Goal: Transaction & Acquisition: Purchase product/service

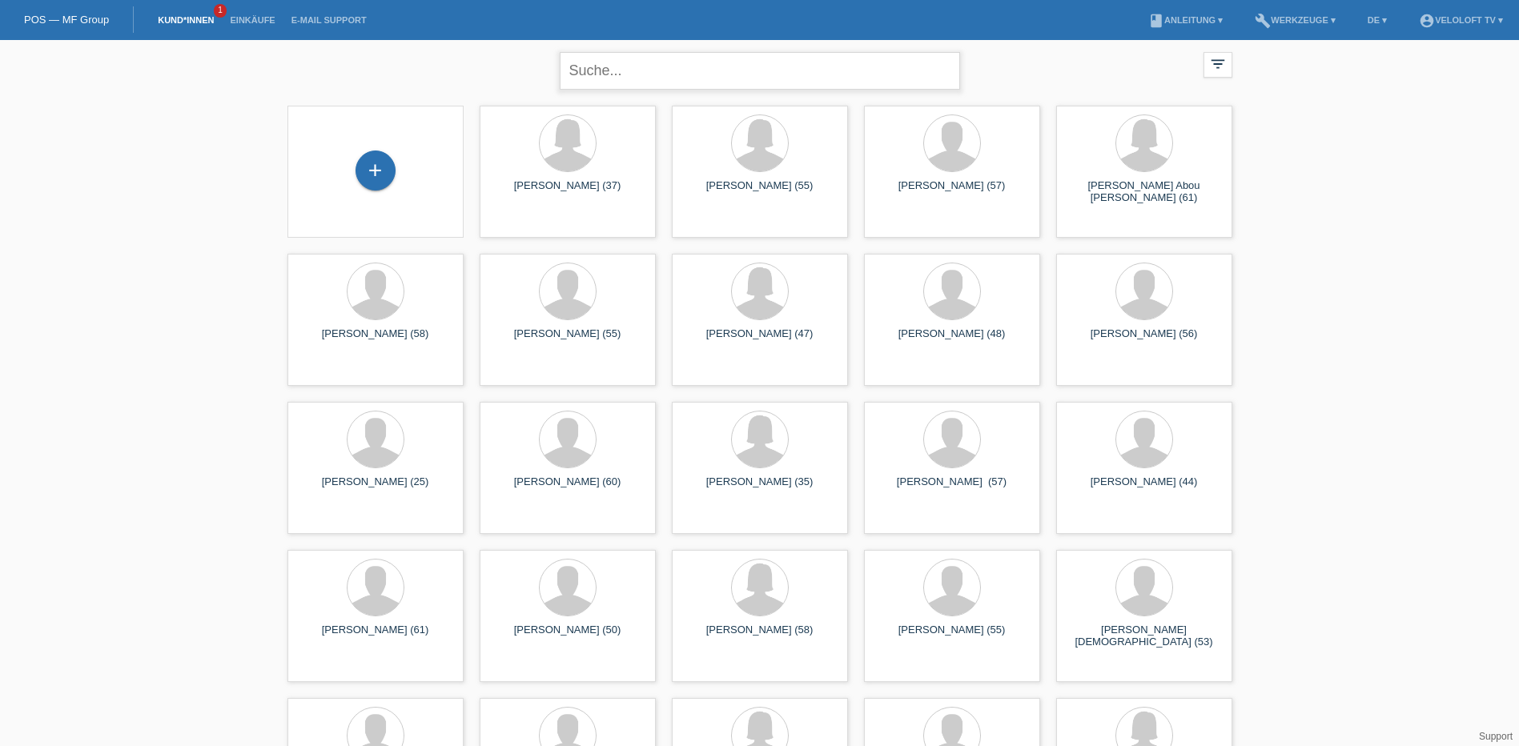
click at [795, 83] on input "text" at bounding box center [760, 71] width 400 height 38
type input "costanzo"
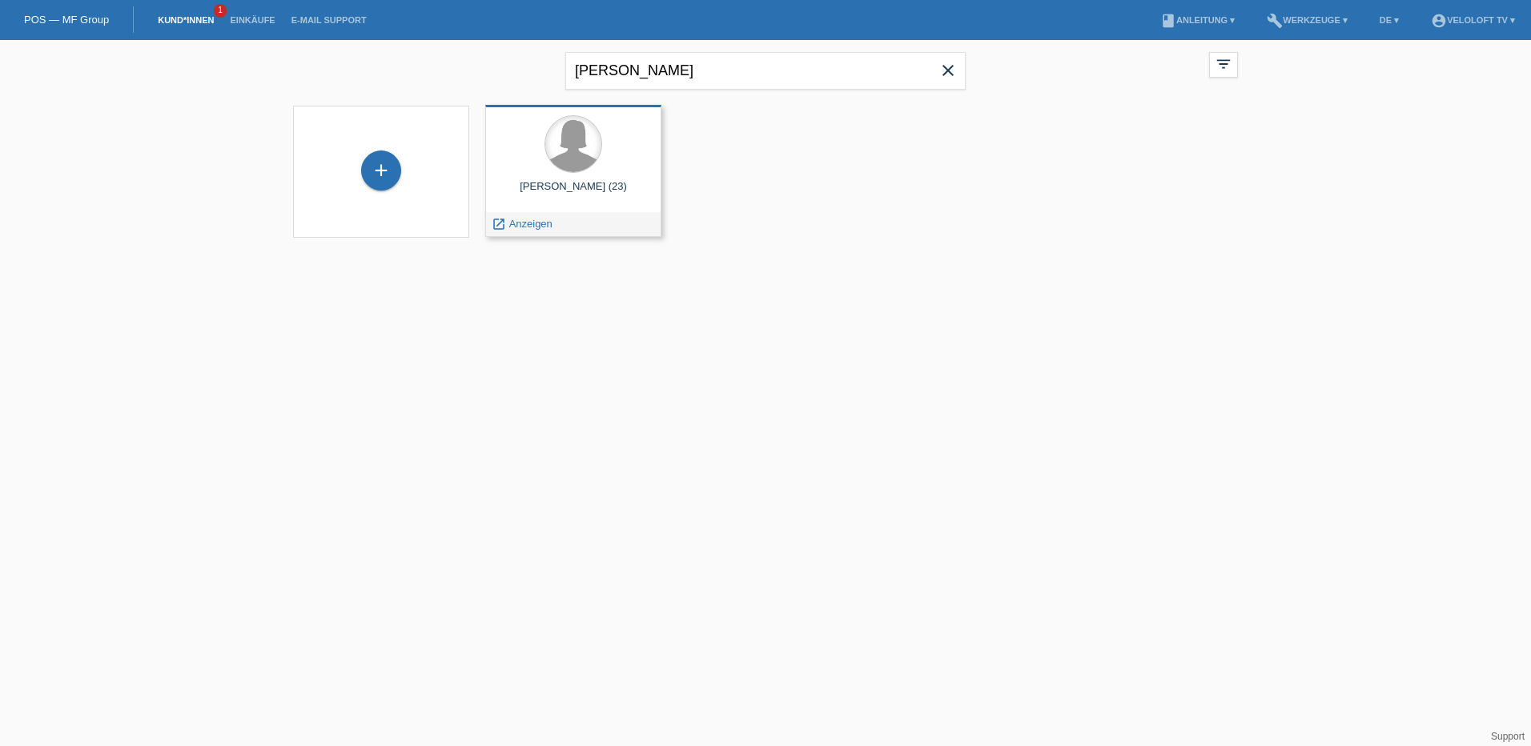
click at [595, 149] on div at bounding box center [573, 144] width 56 height 56
click at [524, 222] on span "Anzeigen" at bounding box center [530, 224] width 43 height 12
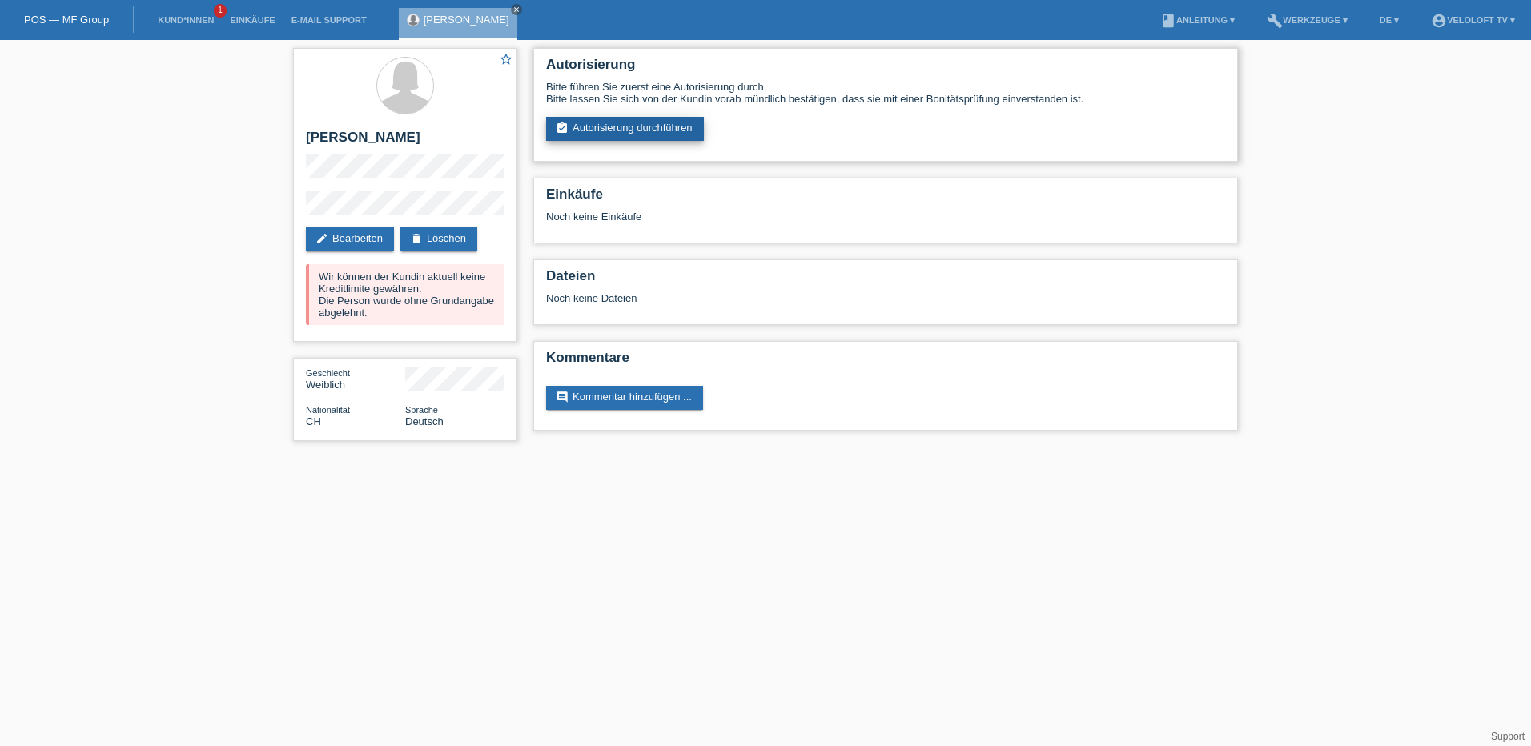
click at [652, 126] on link "assignment_turned_in Autorisierung durchführen" at bounding box center [625, 129] width 158 height 24
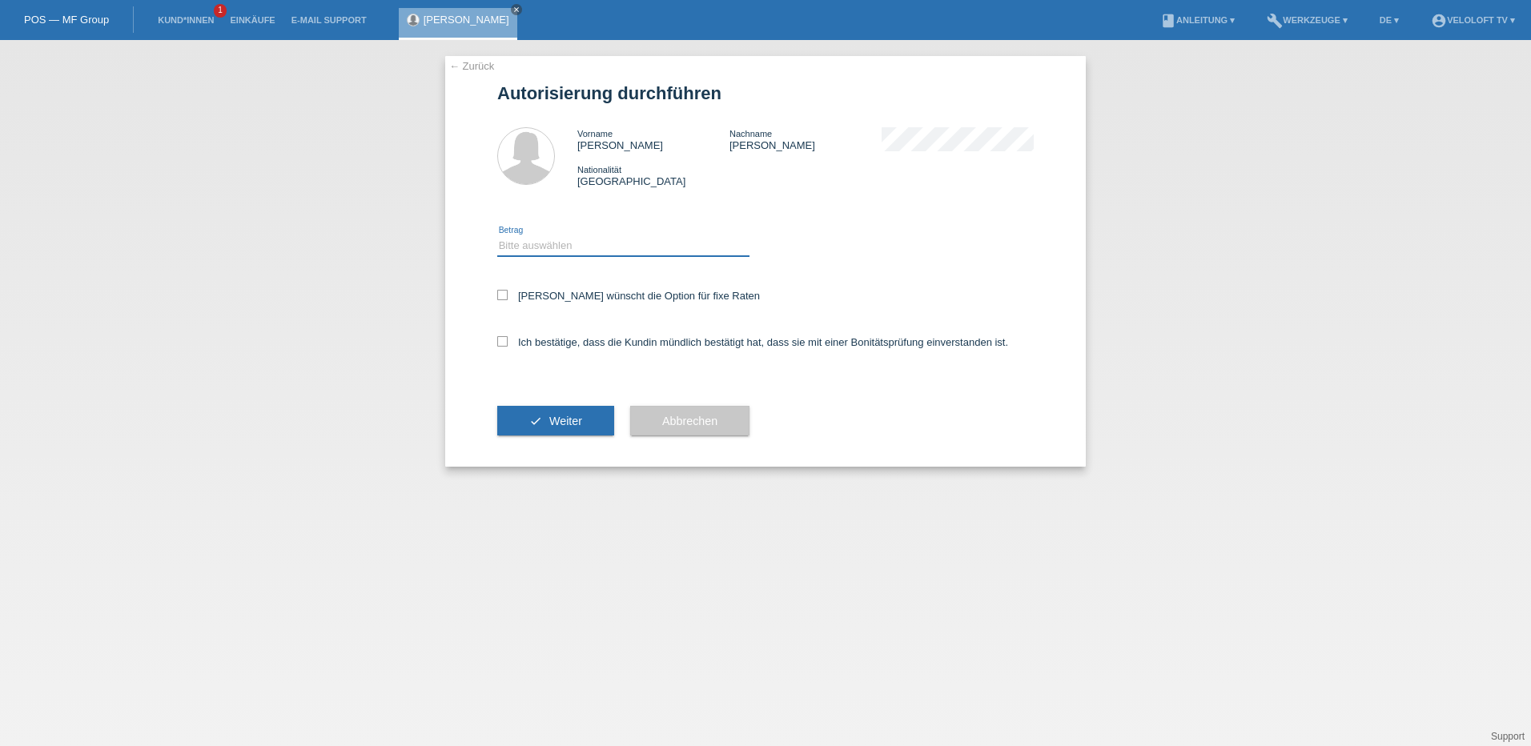
click at [563, 239] on select "Bitte auswählen CHF 1.00 - CHF 499.00 CHF 500.00 - CHF 1'999.00 CHF 2'000.00 - …" at bounding box center [623, 245] width 252 height 19
select select "2"
click at [497, 236] on select "Bitte auswählen CHF 1.00 - CHF 499.00 CHF 500.00 - CHF 1'999.00 CHF 2'000.00 - …" at bounding box center [623, 245] width 252 height 19
click at [536, 295] on label "Kundin wünscht die Option für fixe Raten" at bounding box center [628, 296] width 263 height 12
click at [508, 295] on input "Kundin wünscht die Option für fixe Raten" at bounding box center [502, 295] width 10 height 10
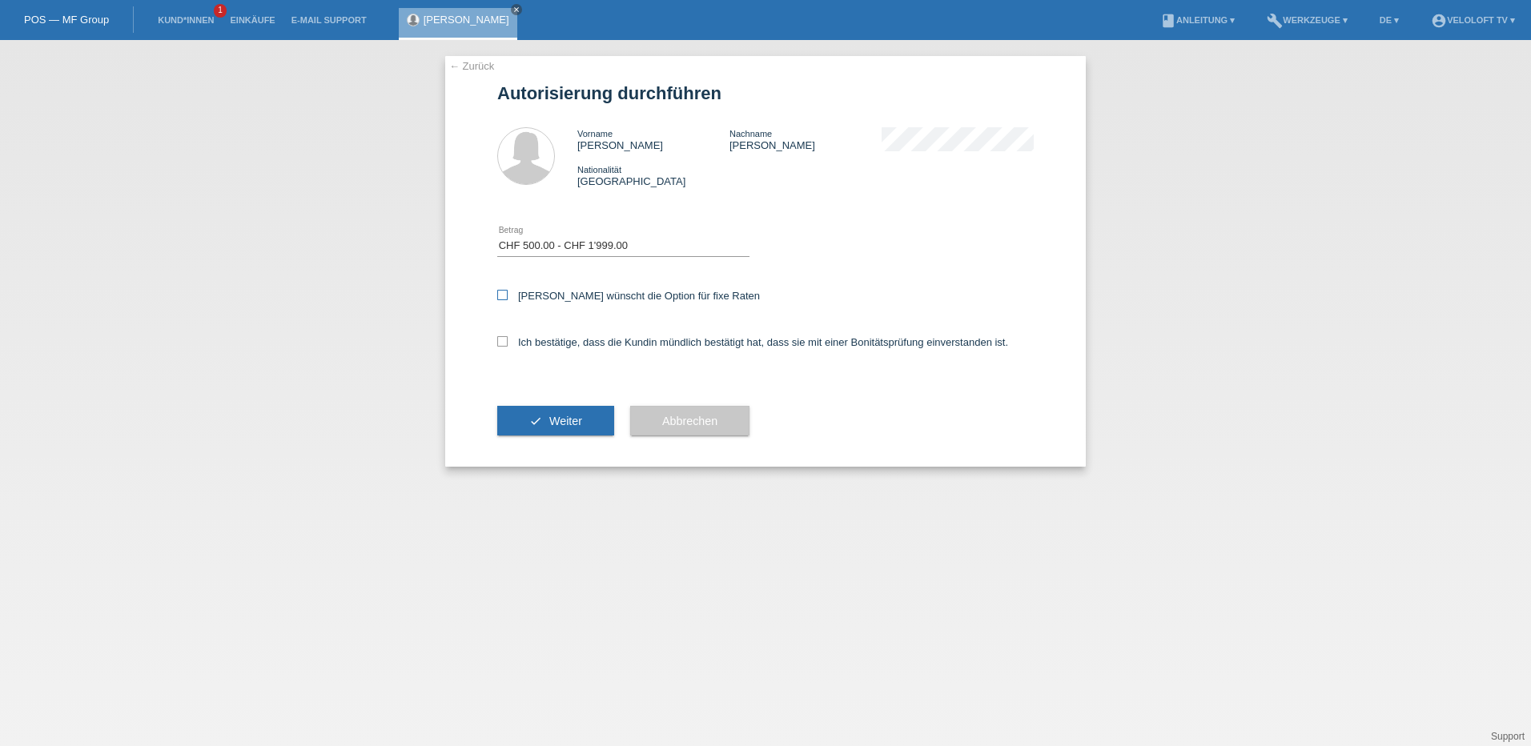
checkbox input "true"
drag, startPoint x: 540, startPoint y: 340, endPoint x: 536, endPoint y: 416, distance: 75.3
click at [540, 344] on label "Ich bestätige, dass die Kundin mündlich bestätigt hat, dass sie mit einer Bonit…" at bounding box center [752, 342] width 511 height 12
click at [508, 344] on input "Ich bestätige, dass die Kundin mündlich bestätigt hat, dass sie mit einer Bonit…" at bounding box center [502, 341] width 10 height 10
checkbox input "true"
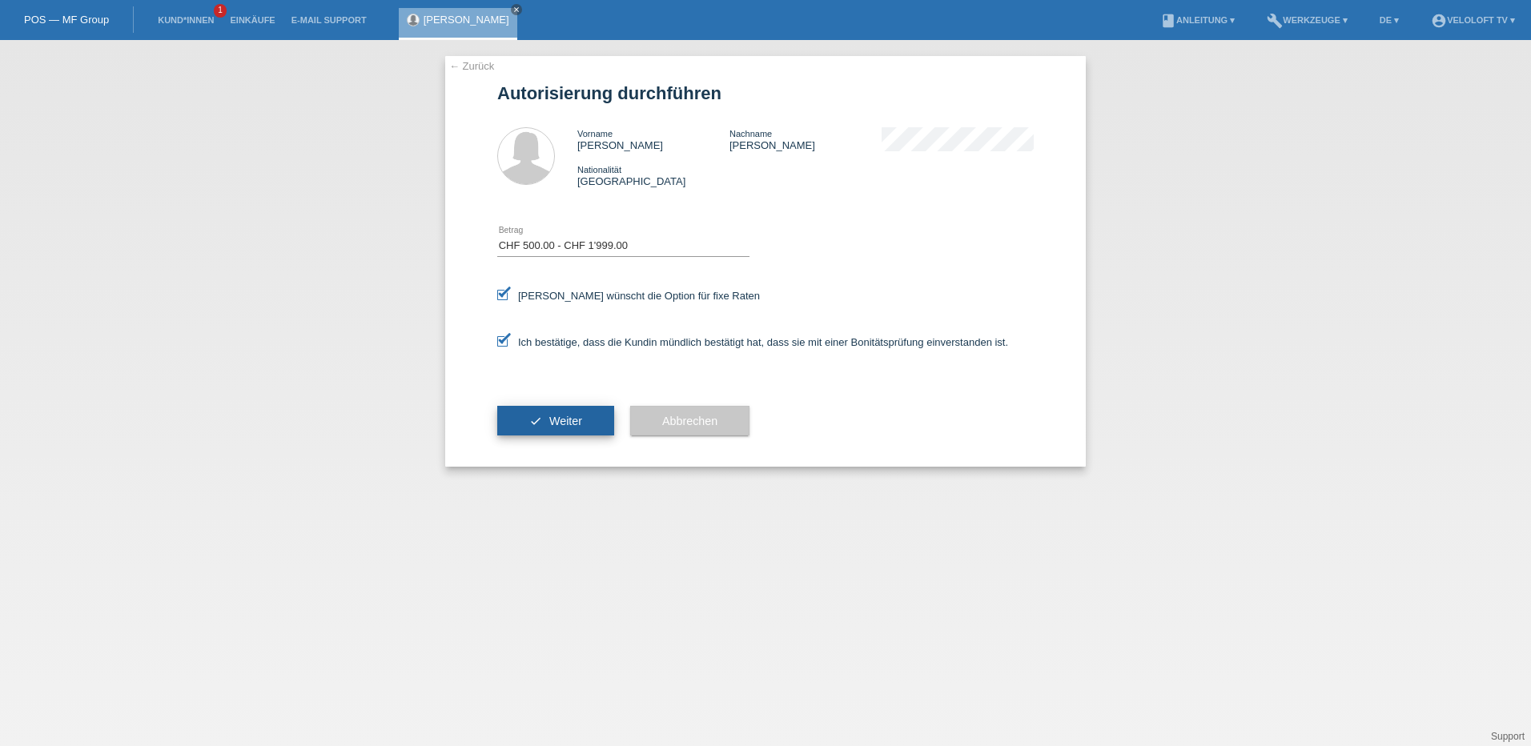
click at [539, 420] on button "check Weiter" at bounding box center [555, 421] width 117 height 30
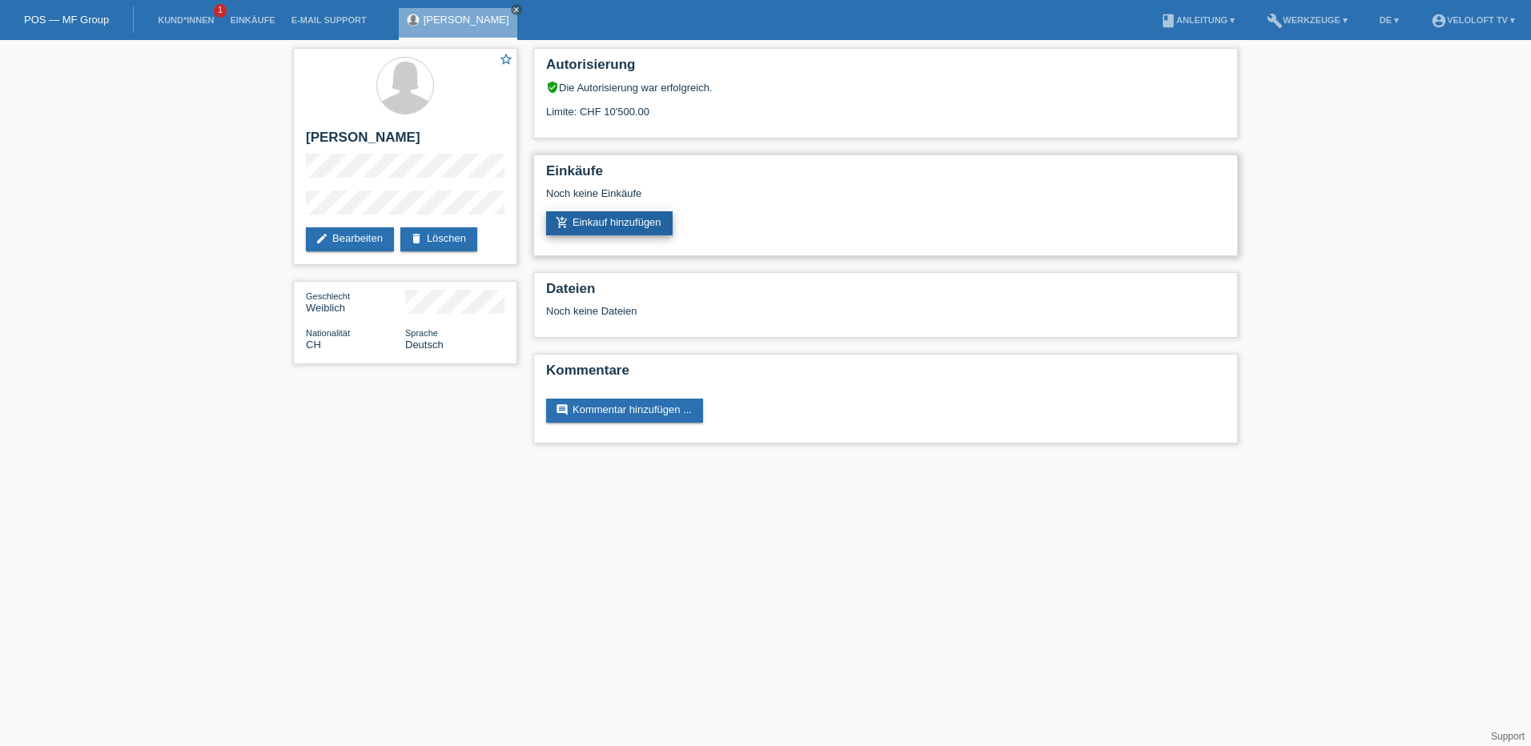
click at [636, 225] on link "add_shopping_cart Einkauf hinzufügen" at bounding box center [609, 223] width 126 height 24
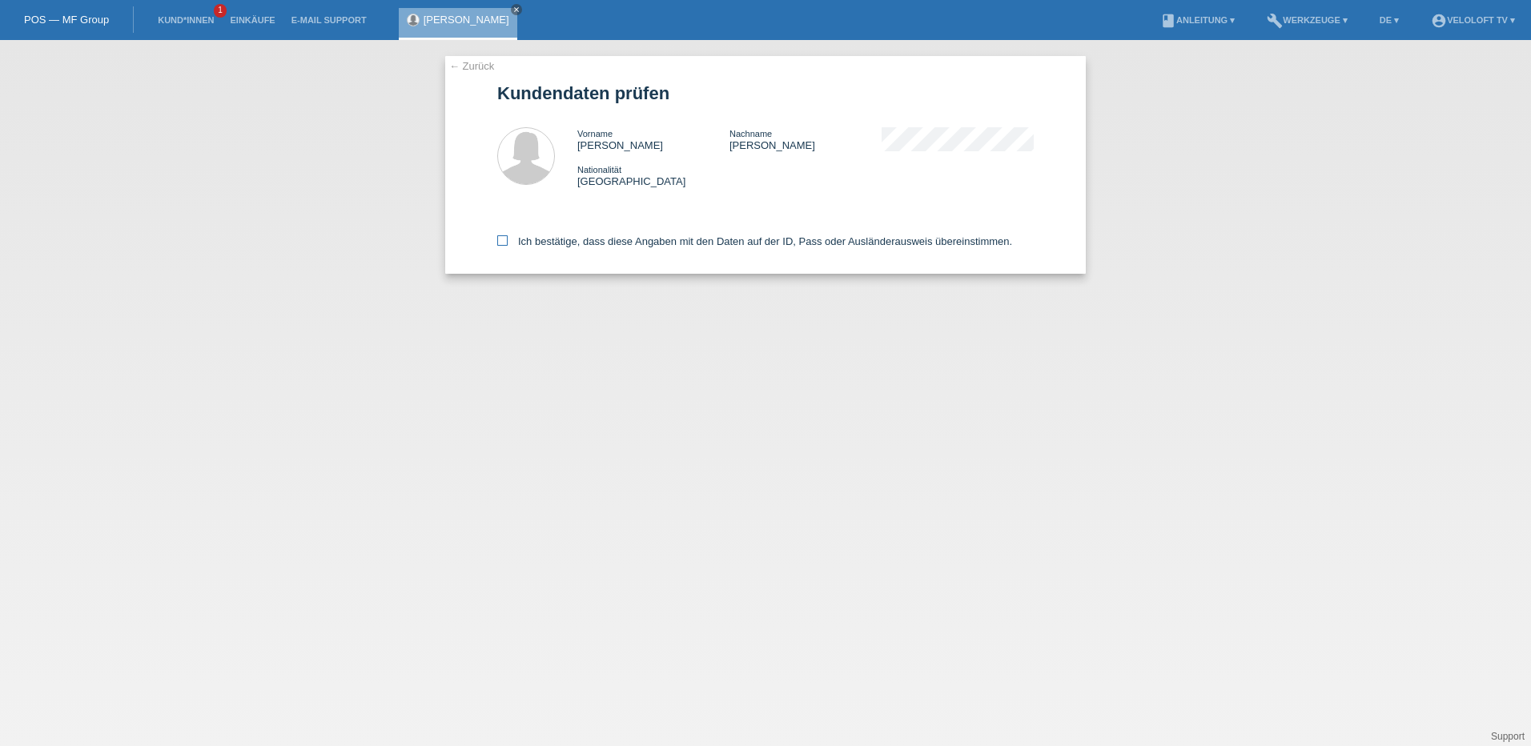
click at [507, 237] on label "Ich bestätige, dass diese Angaben mit den Daten auf der ID, Pass oder Ausländer…" at bounding box center [754, 241] width 515 height 12
click at [504, 242] on icon at bounding box center [502, 240] width 10 height 10
click at [504, 242] on input "Ich bestätige, dass diese Angaben mit den Daten auf der ID, Pass oder Ausländer…" at bounding box center [502, 240] width 10 height 10
checkbox input "true"
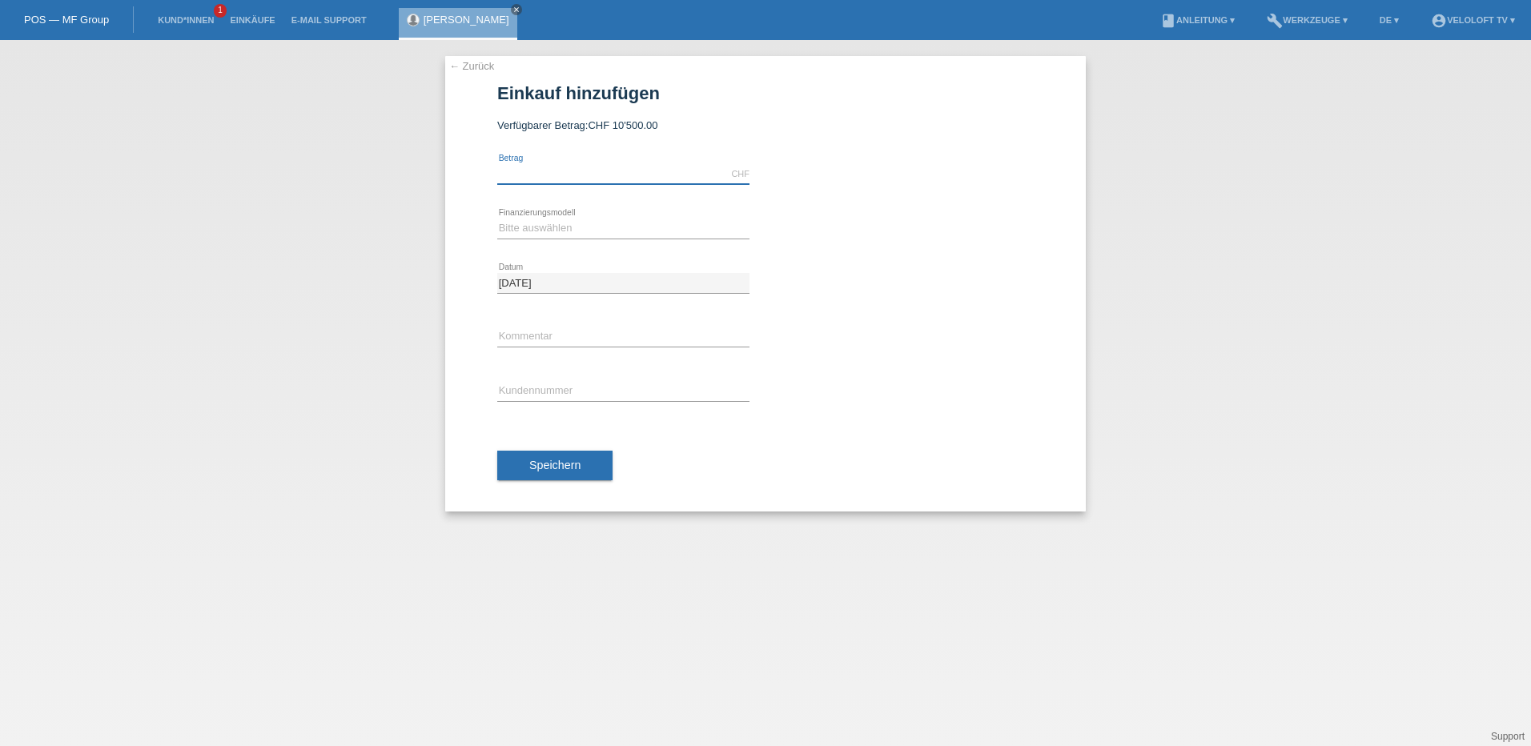
click at [533, 168] on input "text" at bounding box center [623, 174] width 252 height 20
type input "1800.00"
click at [598, 227] on select "Bitte auswählen Fixe Raten Kauf auf Rechnung mit Teilzahlungsoption" at bounding box center [623, 228] width 252 height 19
select select "77"
click at [497, 219] on select "Bitte auswählen Fixe Raten Kauf auf Rechnung mit Teilzahlungsoption" at bounding box center [623, 228] width 252 height 19
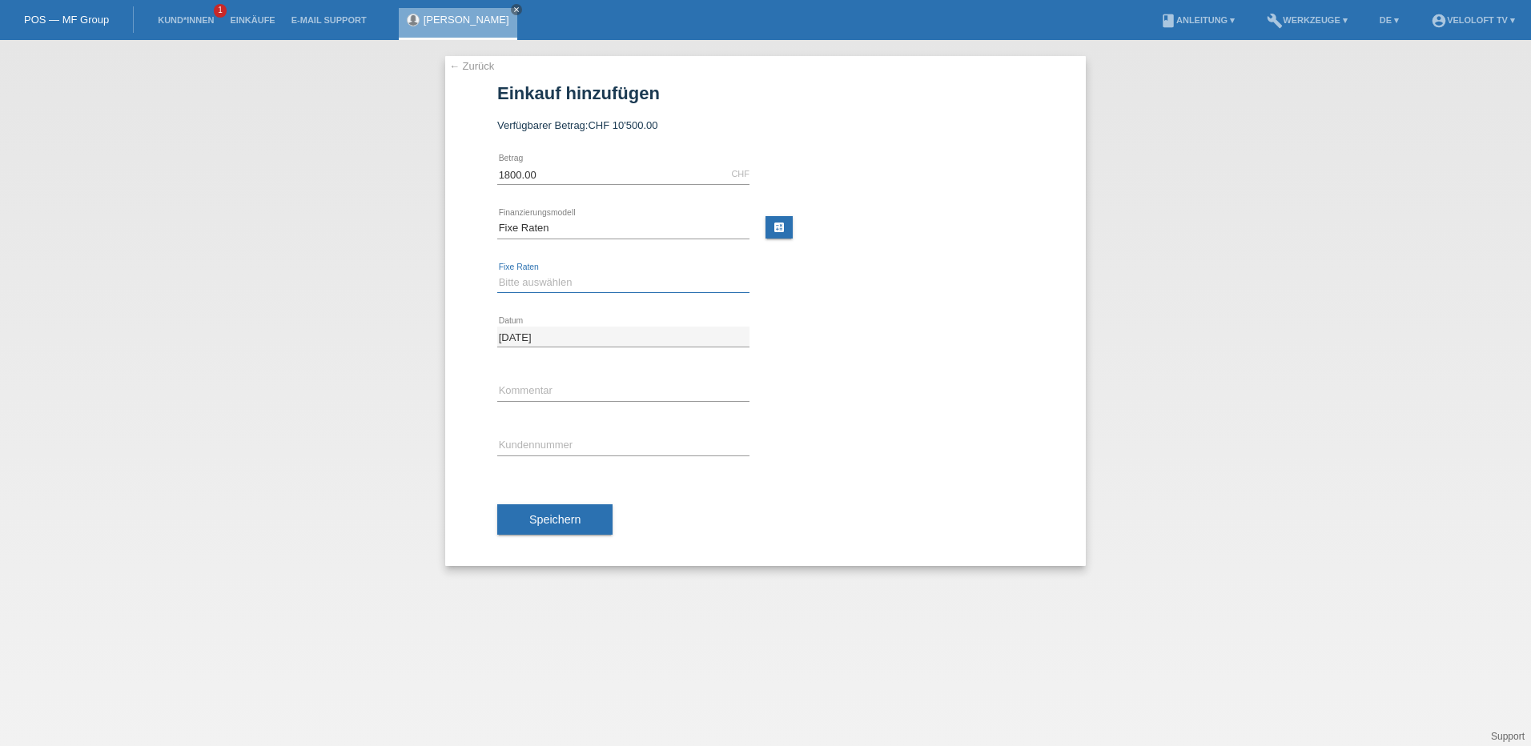
click at [552, 279] on select "Bitte auswählen 4 Raten 5 Raten 6 Raten 7 Raten 8 Raten 9 Raten 10 Raten 11 Rat…" at bounding box center [623, 282] width 252 height 19
select select "202"
click at [497, 273] on select "Bitte auswählen 4 Raten 5 Raten 6 Raten 7 Raten 8 Raten 9 Raten 10 Raten 11 Rat…" at bounding box center [623, 282] width 252 height 19
drag, startPoint x: 536, startPoint y: 386, endPoint x: 535, endPoint y: 394, distance: 8.0
click at [536, 386] on input "text" at bounding box center [623, 391] width 252 height 20
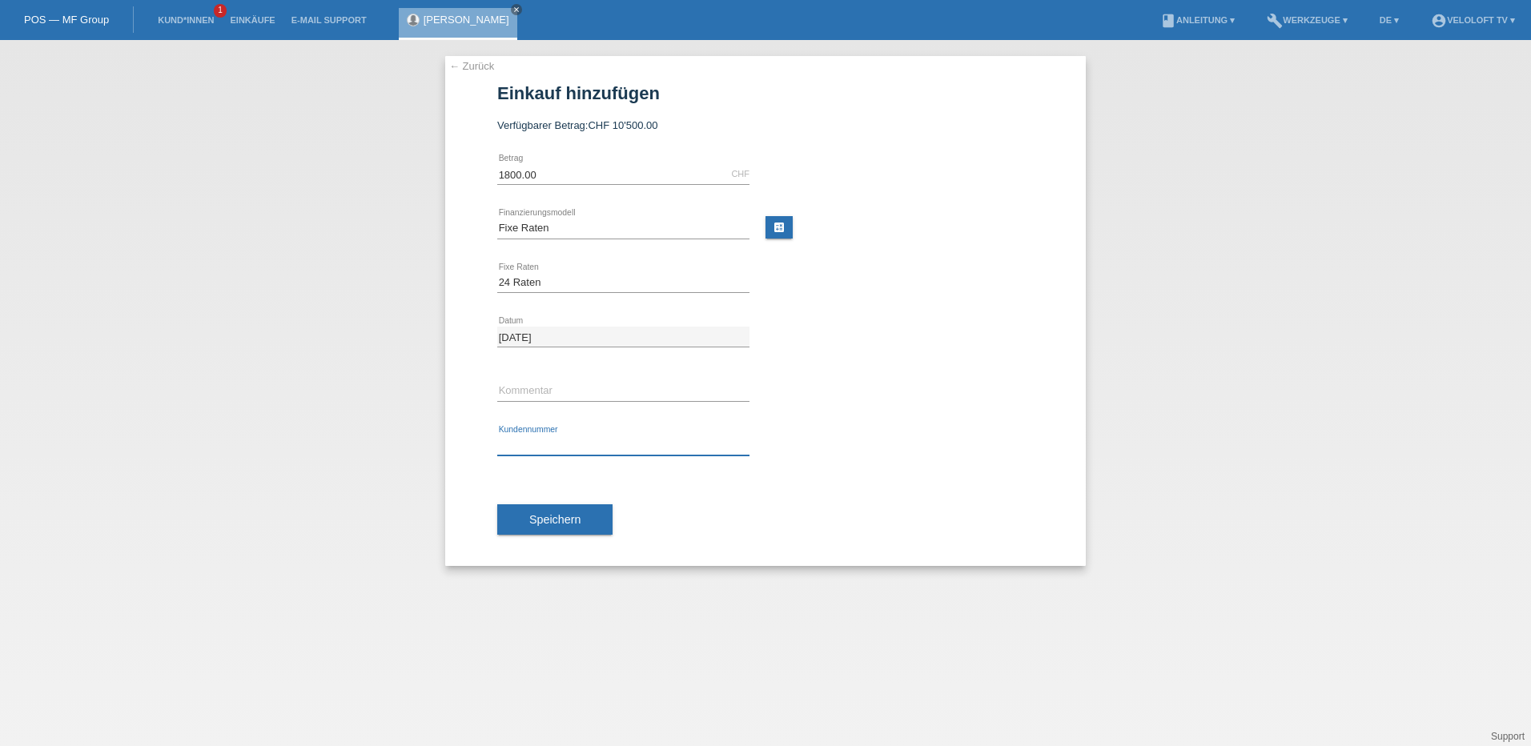
click at [523, 448] on input "text" at bounding box center [623, 446] width 252 height 20
click at [528, 432] on div "error Kundennummer" at bounding box center [623, 446] width 252 height 54
click at [528, 443] on input "text" at bounding box center [623, 446] width 252 height 20
type input "C162397"
click at [526, 516] on button "Speichern" at bounding box center [554, 519] width 115 height 30
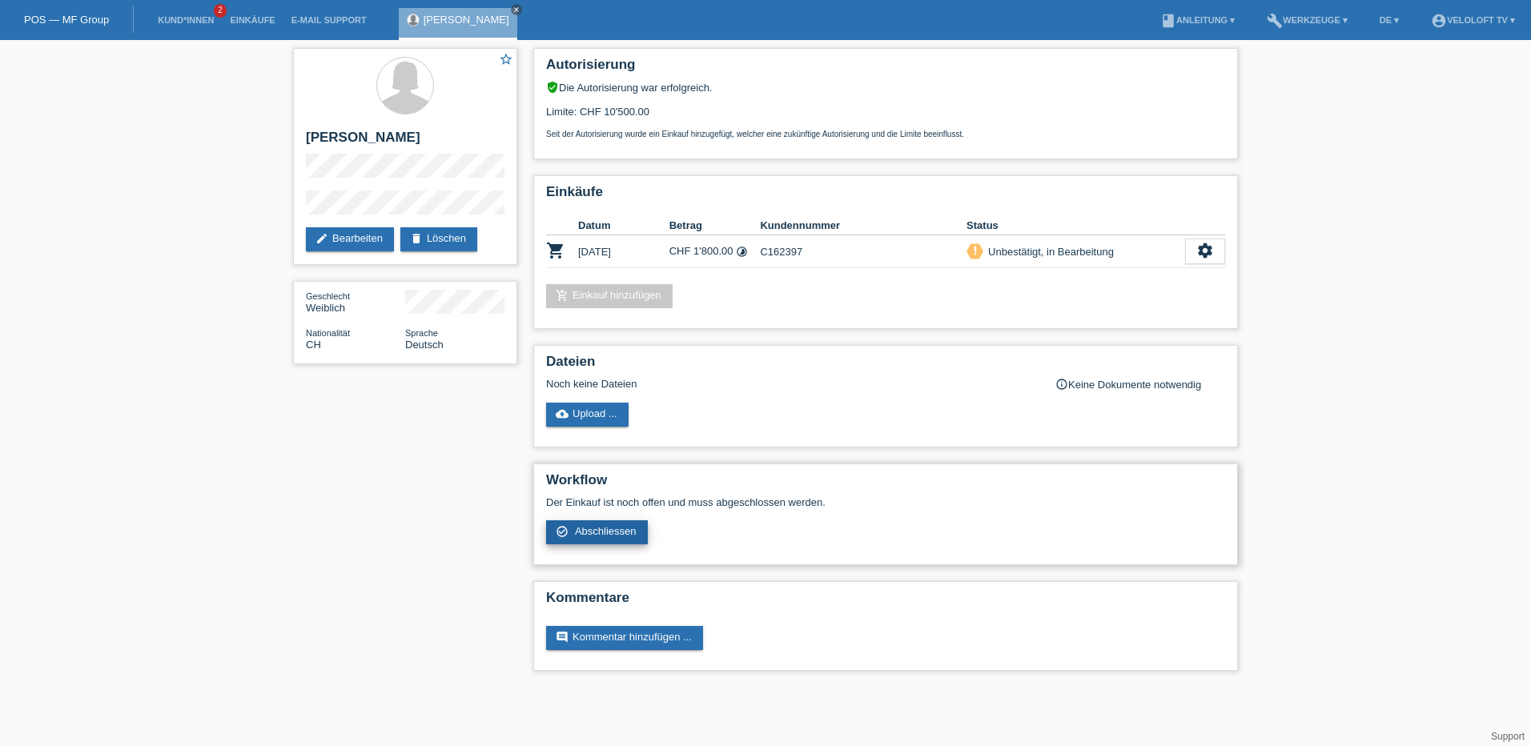
drag, startPoint x: 592, startPoint y: 531, endPoint x: 604, endPoint y: 540, distance: 15.5
click at [592, 531] on span "Abschliessen" at bounding box center [606, 531] width 62 height 12
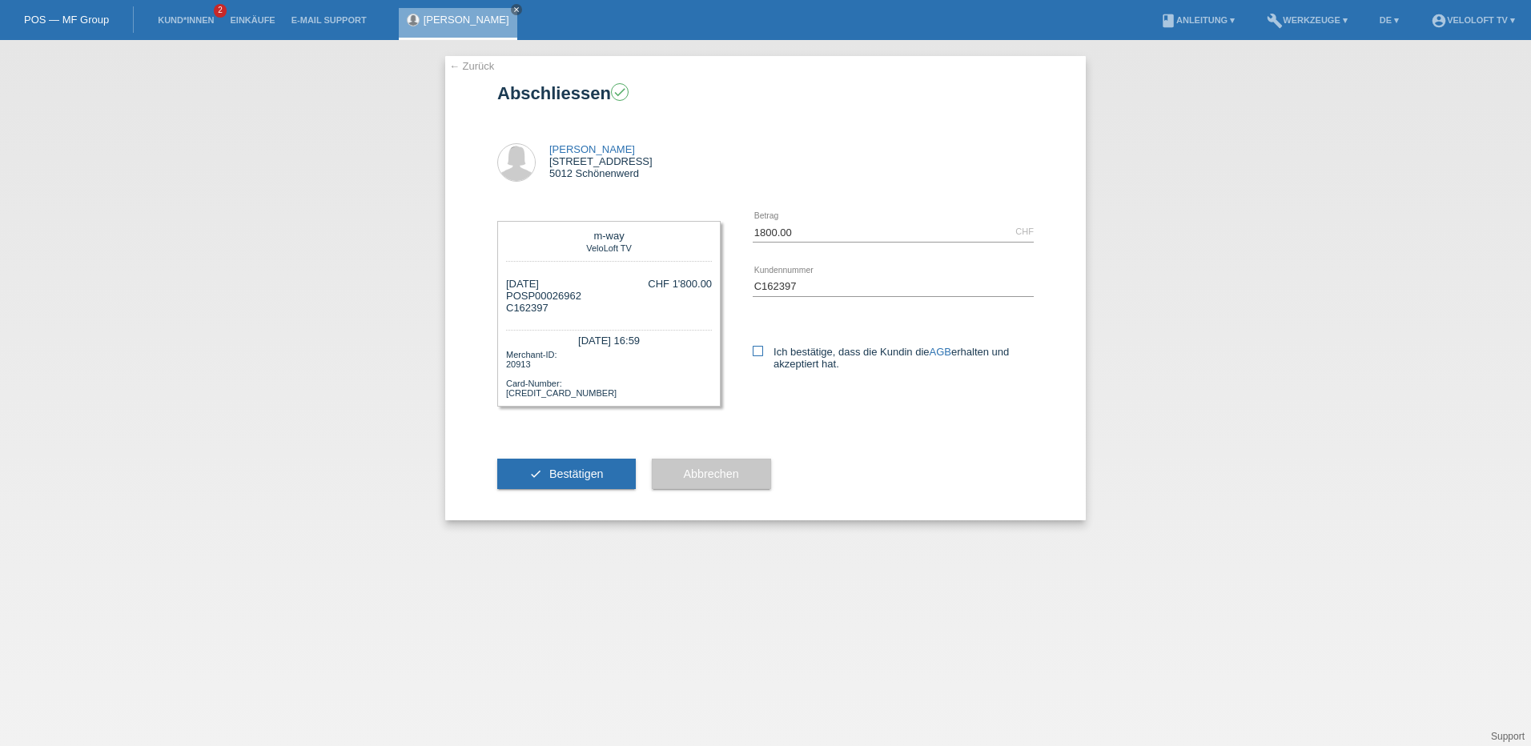
click at [761, 349] on icon at bounding box center [758, 351] width 10 height 10
click at [761, 349] on input "Ich bestätige, dass die Kundin die AGB erhalten und akzeptiert hat." at bounding box center [758, 351] width 10 height 10
checkbox input "true"
click at [556, 472] on span "Bestätigen" at bounding box center [576, 474] width 54 height 13
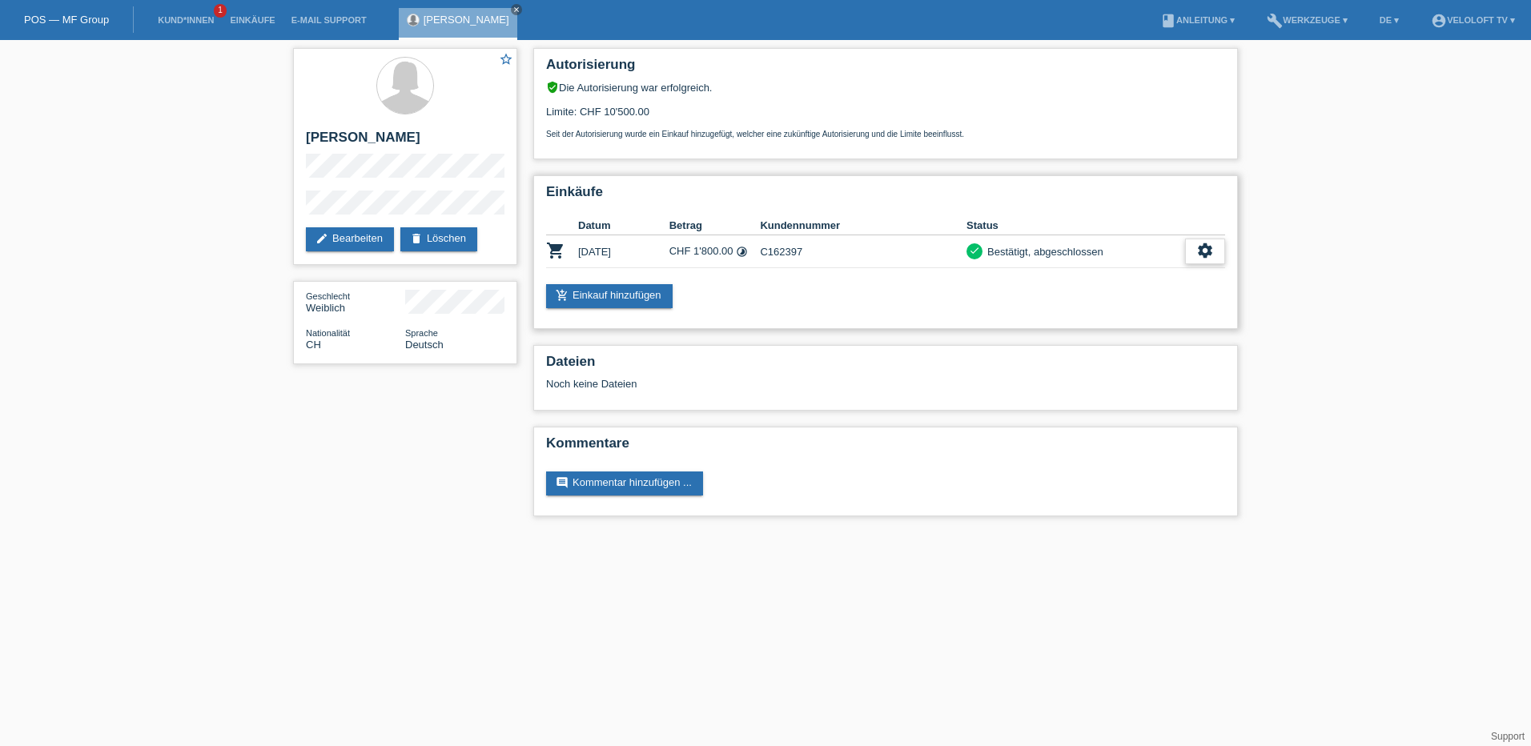
click at [1211, 247] on icon "settings" at bounding box center [1205, 251] width 18 height 18
click at [1145, 326] on span "Quittung herunterladen" at bounding box center [1145, 324] width 111 height 19
click at [1206, 246] on icon "settings" at bounding box center [1205, 251] width 18 height 18
click at [1102, 275] on span "Anzeigen" at bounding box center [1114, 276] width 48 height 19
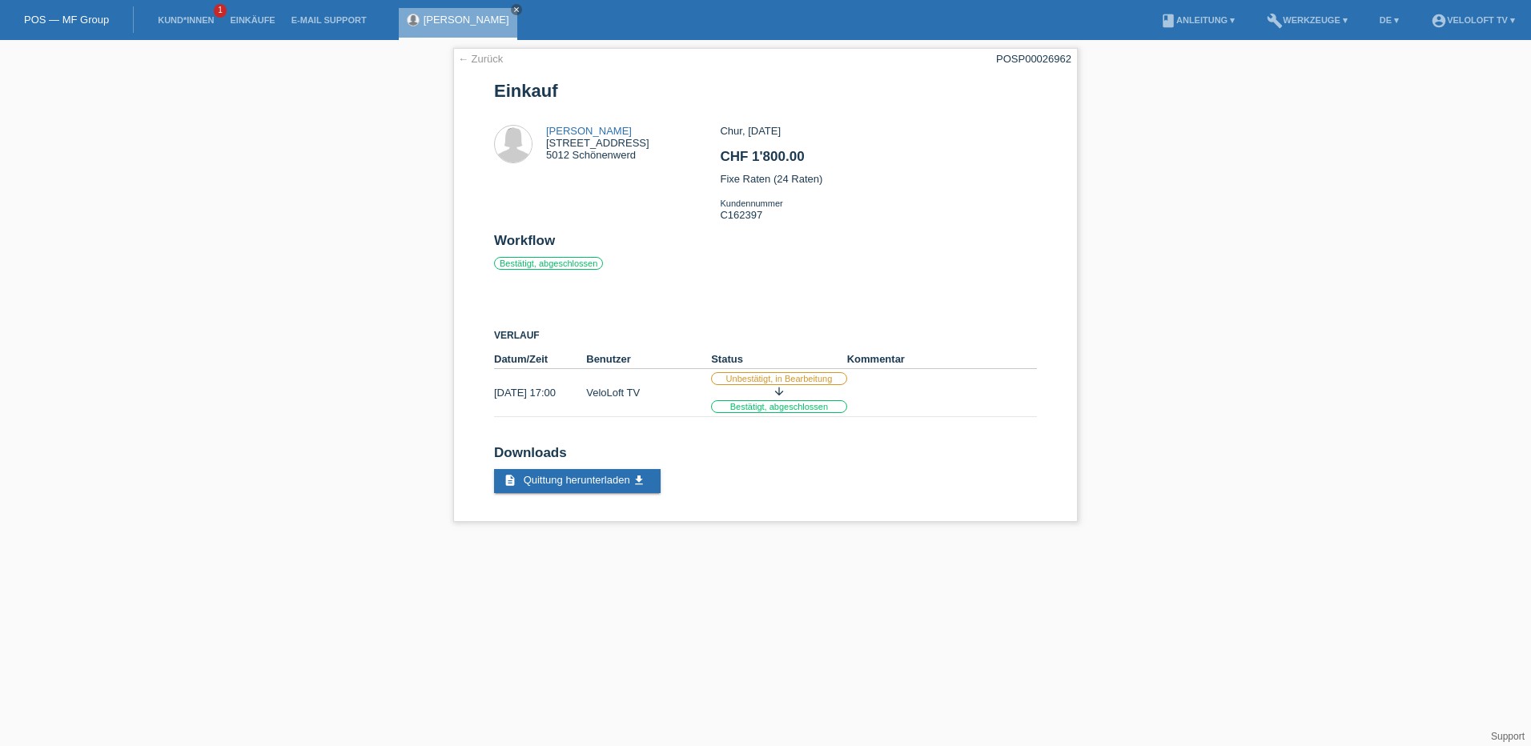
click at [328, 385] on div "← Zurück POSP00026962 Einkauf Francesca Costanzo [STREET_ADDRESS] Workflow" at bounding box center [765, 289] width 1531 height 498
click at [1175, 336] on div "← Zurück POSP00026962 Einkauf Francesca Costanzo [STREET_ADDRESS] Workflow" at bounding box center [765, 289] width 1531 height 498
